Goal: Find specific page/section: Find specific page/section

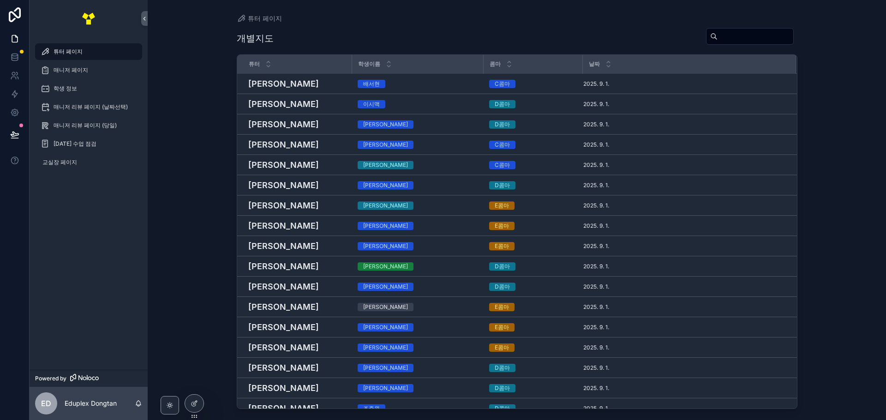
click at [717, 38] on input "scrollable content" at bounding box center [755, 36] width 76 height 13
type input "***"
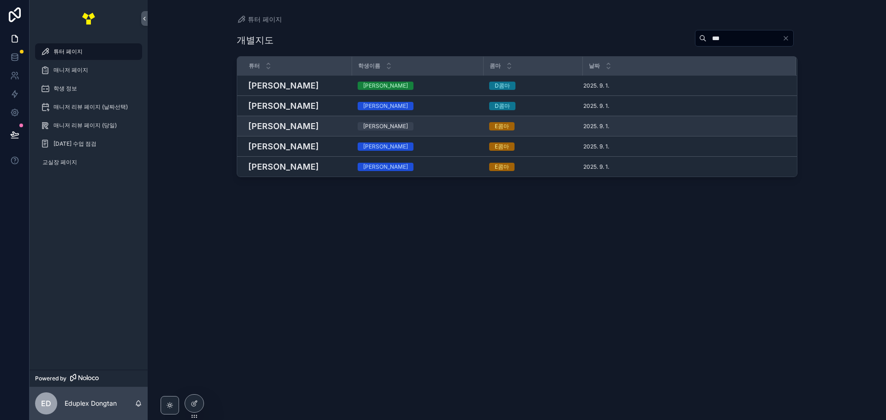
click at [423, 125] on div "[PERSON_NAME]" at bounding box center [418, 126] width 120 height 8
click at [402, 130] on div "[PERSON_NAME]" at bounding box center [418, 126] width 120 height 8
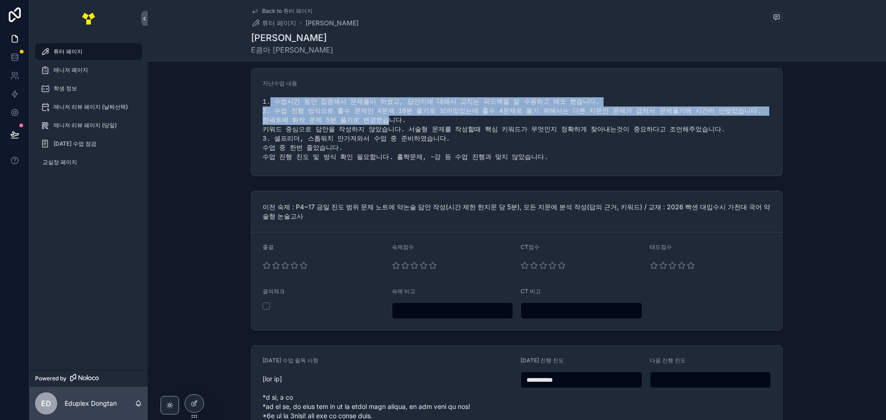
scroll to position [46, 0]
drag, startPoint x: 270, startPoint y: 94, endPoint x: 663, endPoint y: 161, distance: 398.3
click at [663, 161] on div "지난수업 내용 1. 수업시간 동안 집중해서 문제풀이 하였고, 답안지에 대해서 고치는 피드백을 잘 수용하고 메모 했습니다. 2. 수업 진행 방식…" at bounding box center [516, 122] width 508 height 85
click at [569, 161] on div "1. 수업시간 동안 집중해서 문제풀이 하였고, 답안지에 대해서 고치는 피드백을 잘 수용하고 메모 했습니다. 2. 수업 진행 방식으로 홀수 문제…" at bounding box center [516, 130] width 508 height 65
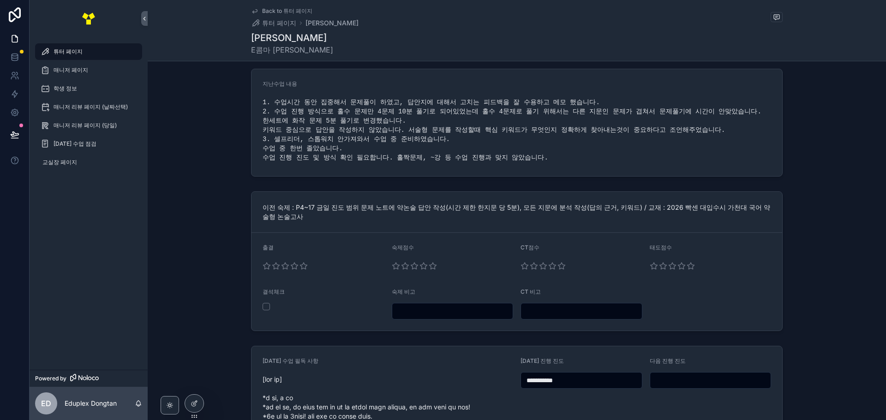
drag, startPoint x: 566, startPoint y: 161, endPoint x: 228, endPoint y: 91, distance: 345.7
click at [228, 91] on div "지난수업 내용 1. 수업시간 동안 집중해서 문제풀이 하였고, 답안지에 대해서 고치는 피드백을 잘 수용하고 메모 했습니다. 2. 수업 진행 방식…" at bounding box center [517, 122] width 738 height 115
click at [453, 132] on div "1. 수업시간 동안 집중해서 문제풀이 하였고, 답안지에 대해서 고치는 피드백을 잘 수용하고 메모 했습니다. 2. 수업 진행 방식으로 홀수 문제…" at bounding box center [516, 130] width 508 height 65
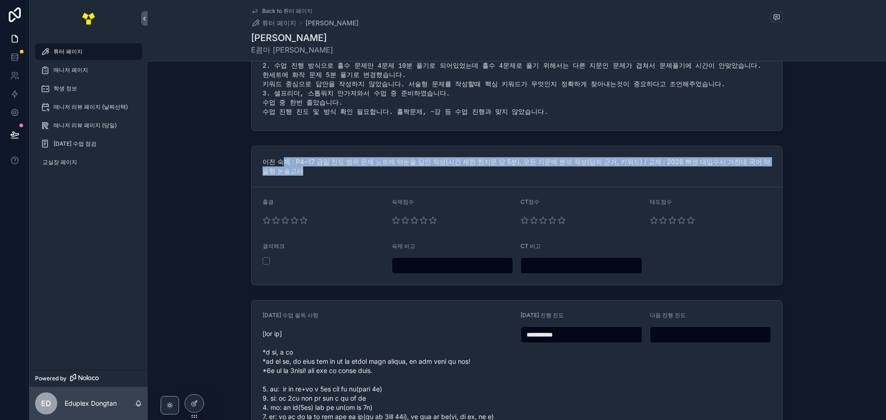
drag, startPoint x: 299, startPoint y: 171, endPoint x: 329, endPoint y: 168, distance: 30.1
click at [329, 168] on div "이전 숙제 : P4~17 금일 진도 범위 문제 노트에 약논술 답안 작성(시간 제한 한지문 당 5분), 모든 지문에 분석 작성(답의 근거, 키워…" at bounding box center [516, 166] width 508 height 18
click at [442, 178] on div "이전 숙제 : P4~17 금일 진도 범위 문제 노트에 약논술 답안 작성(시간 제한 한지문 당 5분), 모든 지문에 분석 작성(답의 근거, 키워…" at bounding box center [516, 166] width 530 height 41
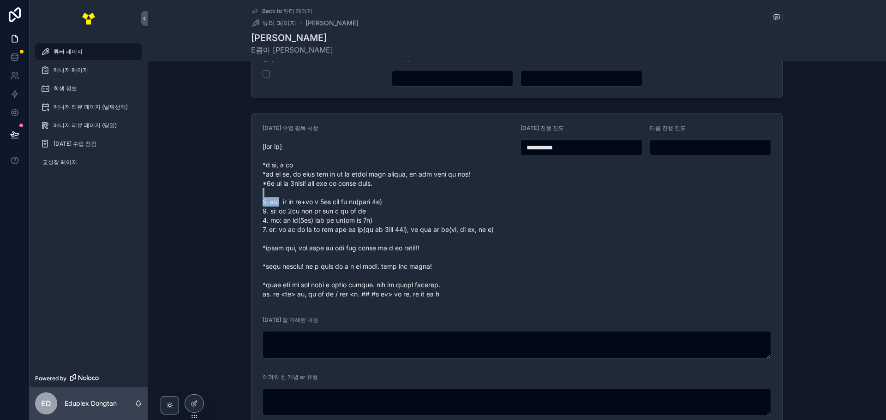
drag, startPoint x: 274, startPoint y: 206, endPoint x: 268, endPoint y: 207, distance: 6.5
click at [267, 206] on span "scrollable content" at bounding box center [387, 220] width 250 height 157
drag, startPoint x: 290, startPoint y: 213, endPoint x: 355, endPoint y: 213, distance: 64.6
click at [355, 213] on span "scrollable content" at bounding box center [387, 222] width 250 height 157
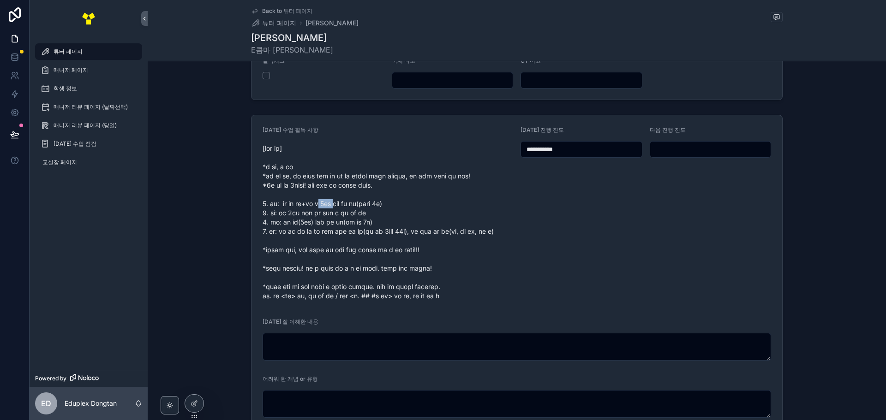
drag, startPoint x: 367, startPoint y: 212, endPoint x: 345, endPoint y: 213, distance: 21.7
click at [345, 213] on span "scrollable content" at bounding box center [387, 222] width 250 height 157
click at [410, 212] on span "scrollable content" at bounding box center [387, 222] width 250 height 157
drag, startPoint x: 285, startPoint y: 225, endPoint x: 408, endPoint y: 221, distance: 123.2
click at [408, 221] on span "scrollable content" at bounding box center [387, 222] width 250 height 157
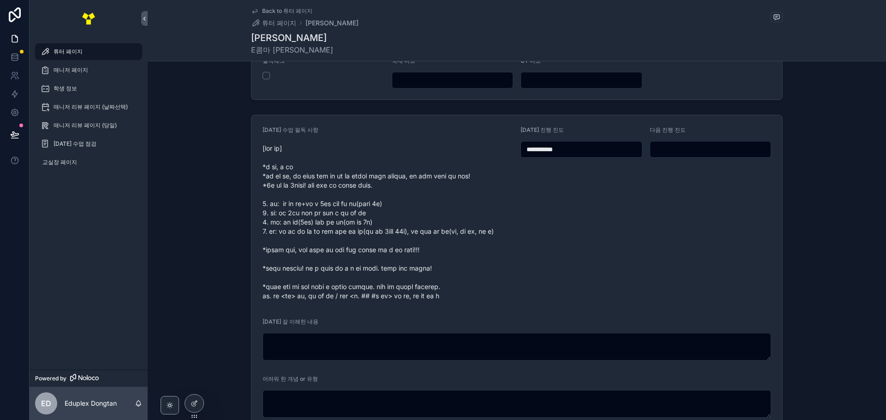
click at [430, 222] on span "scrollable content" at bounding box center [387, 222] width 250 height 157
drag, startPoint x: 286, startPoint y: 232, endPoint x: 445, endPoint y: 231, distance: 158.2
click at [445, 231] on span "scrollable content" at bounding box center [387, 222] width 250 height 157
click at [448, 229] on span "scrollable content" at bounding box center [387, 222] width 250 height 157
drag, startPoint x: 602, startPoint y: 151, endPoint x: 524, endPoint y: 205, distance: 95.2
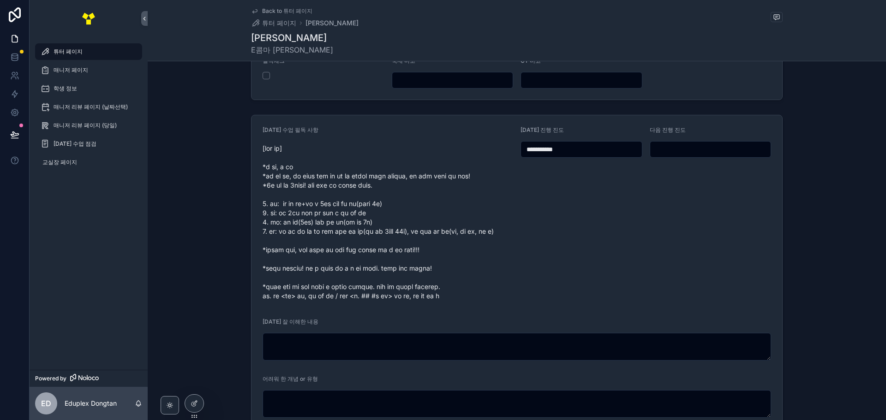
click at [469, 158] on form "**********" at bounding box center [516, 329] width 530 height 428
click at [597, 261] on div "**********" at bounding box center [581, 214] width 122 height 177
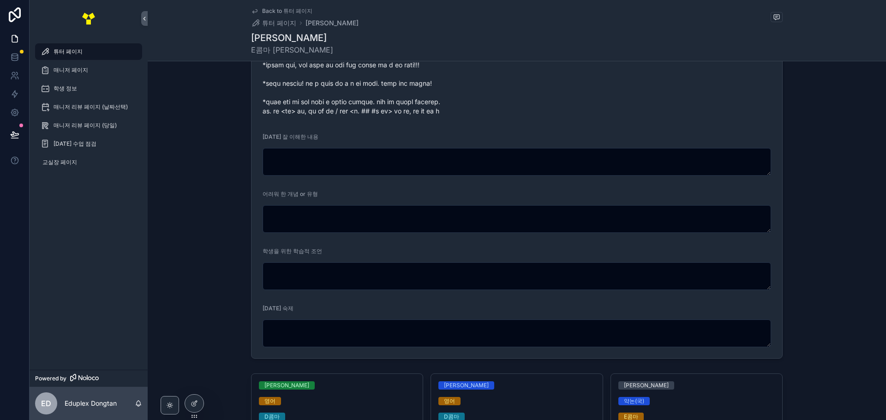
scroll to position [462, 0]
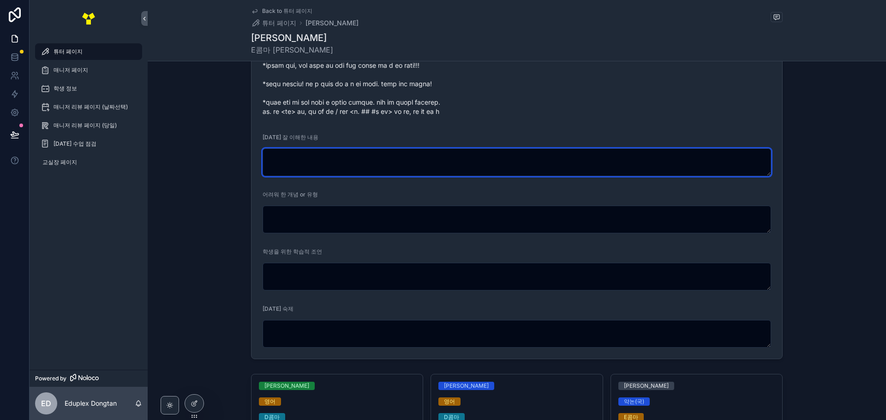
click at [314, 176] on textarea "scrollable content" at bounding box center [516, 163] width 508 height 28
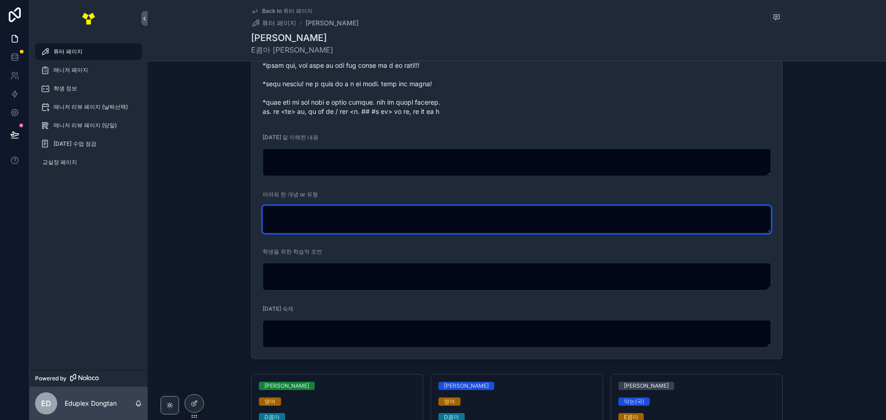
click at [322, 233] on textarea "scrollable content" at bounding box center [516, 220] width 508 height 28
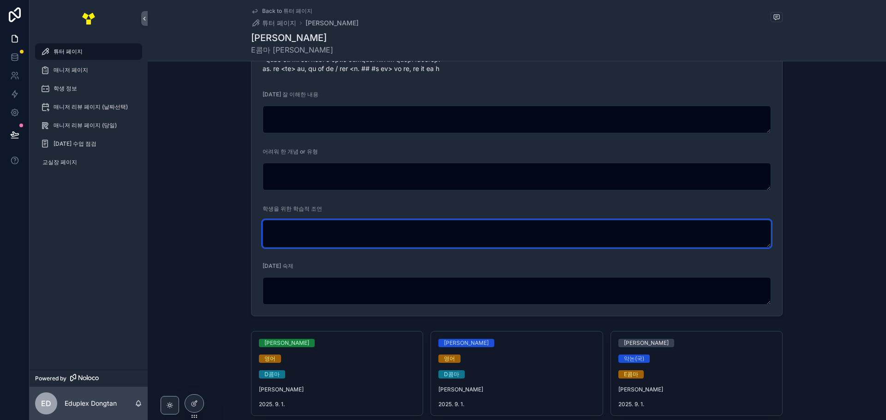
click at [384, 248] on textarea "scrollable content" at bounding box center [516, 234] width 508 height 28
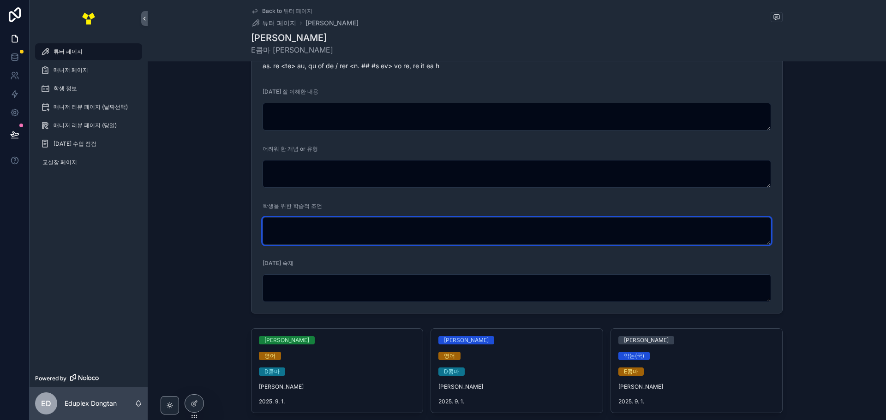
click at [373, 245] on textarea "scrollable content" at bounding box center [516, 231] width 508 height 28
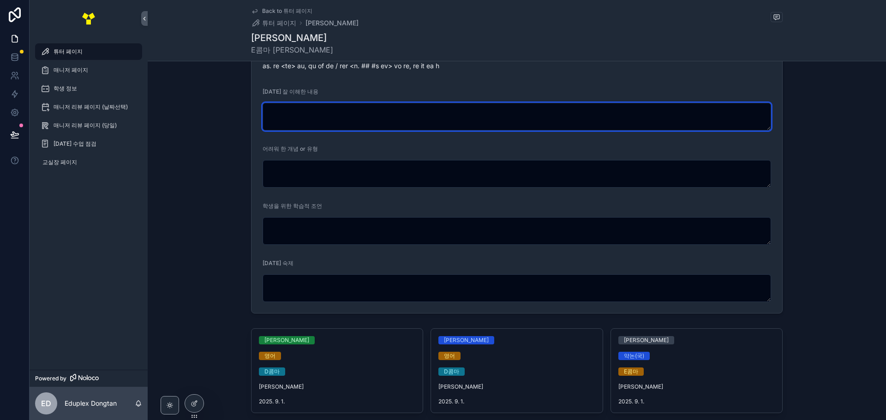
click at [348, 131] on textarea "scrollable content" at bounding box center [516, 117] width 508 height 28
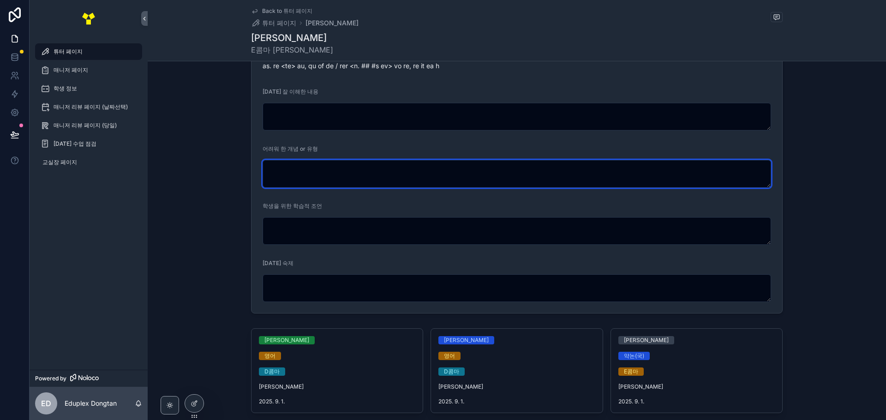
click at [316, 188] on textarea "scrollable content" at bounding box center [516, 174] width 508 height 28
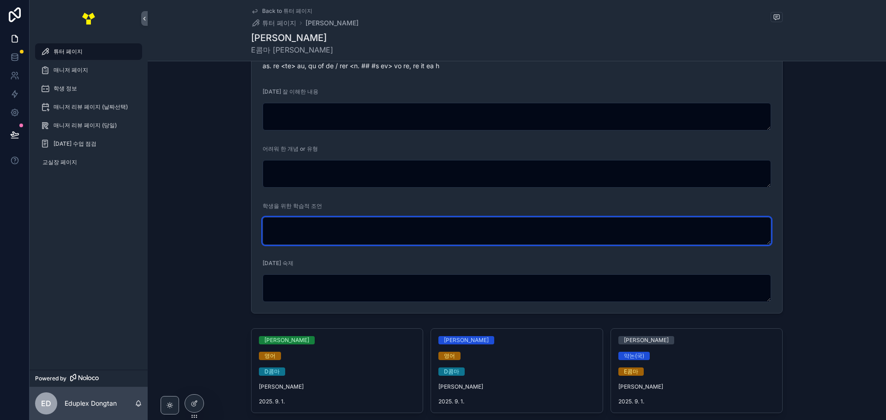
click at [342, 245] on textarea "scrollable content" at bounding box center [516, 231] width 508 height 28
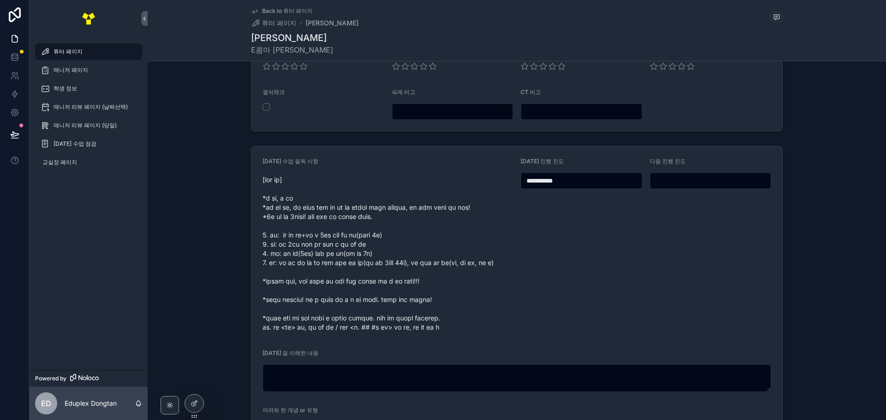
drag, startPoint x: 630, startPoint y: 221, endPoint x: 632, endPoint y: 260, distance: 39.2
click at [631, 227] on div "**********" at bounding box center [581, 246] width 122 height 177
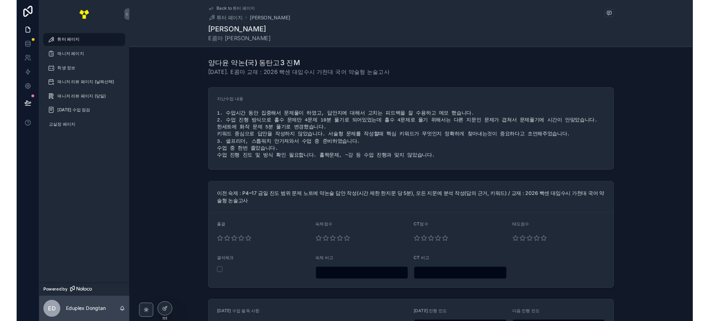
scroll to position [0, 0]
